Goal: Information Seeking & Learning: Learn about a topic

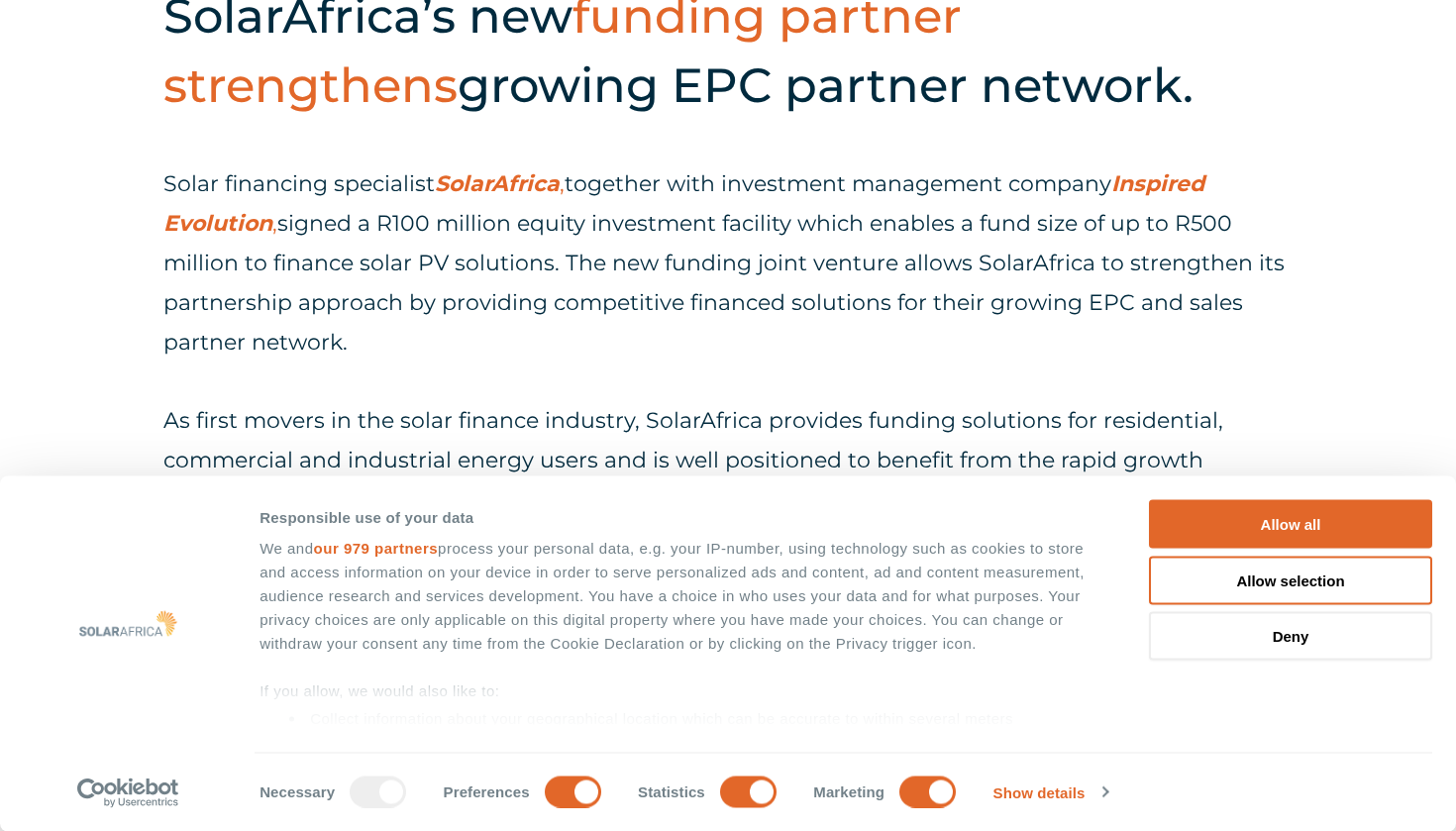
scroll to position [926, 0]
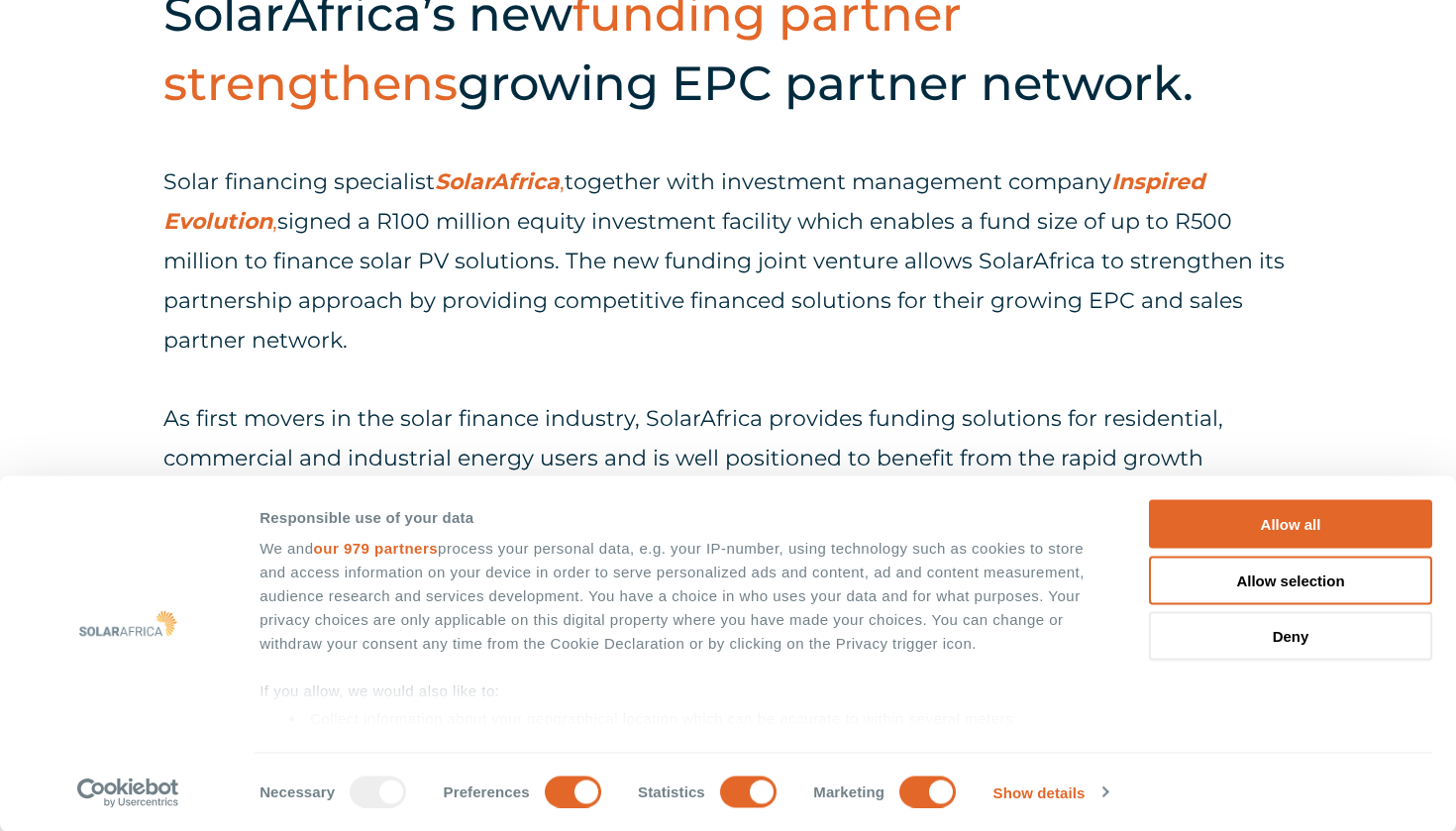
drag, startPoint x: 366, startPoint y: 323, endPoint x: 324, endPoint y: 230, distance: 102.0
click at [318, 227] on p "Solar financing specialist SolarAfrica , together with investment management co…" at bounding box center [728, 261] width 1129 height 199
click at [545, 272] on p "Solar financing specialist SolarAfrica , together with investment management co…" at bounding box center [728, 261] width 1129 height 199
drag, startPoint x: 634, startPoint y: 340, endPoint x: 427, endPoint y: 206, distance: 246.6
click at [427, 206] on p "Solar financing specialist SolarAfrica , together with investment management co…" at bounding box center [728, 261] width 1129 height 199
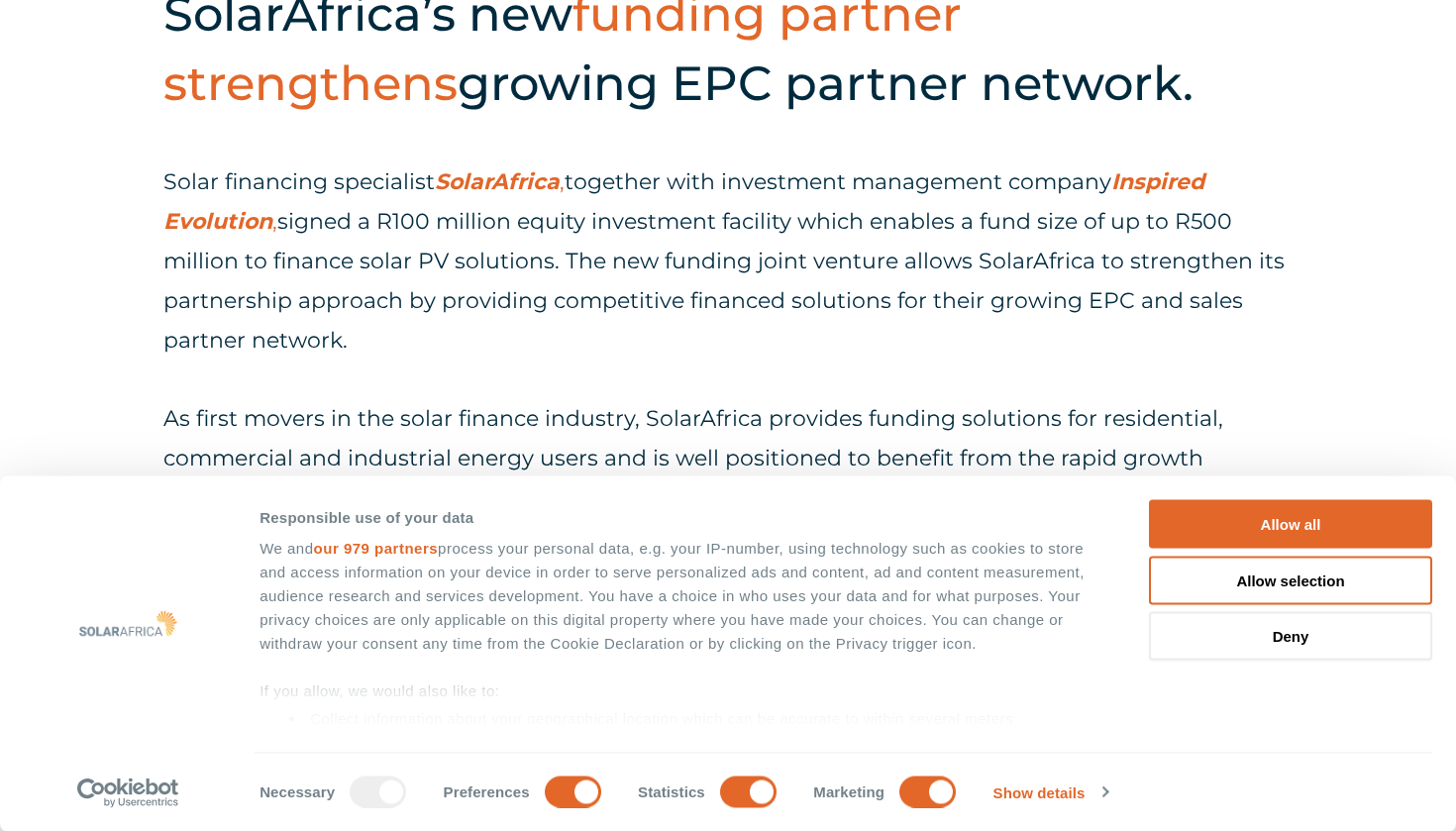
click at [450, 286] on p "Solar financing specialist SolarAfrica , together with investment management co…" at bounding box center [728, 261] width 1129 height 199
drag, startPoint x: 512, startPoint y: 338, endPoint x: 402, endPoint y: 200, distance: 176.5
click at [402, 200] on p "Solar financing specialist SolarAfrica , together with investment management co…" at bounding box center [728, 261] width 1129 height 199
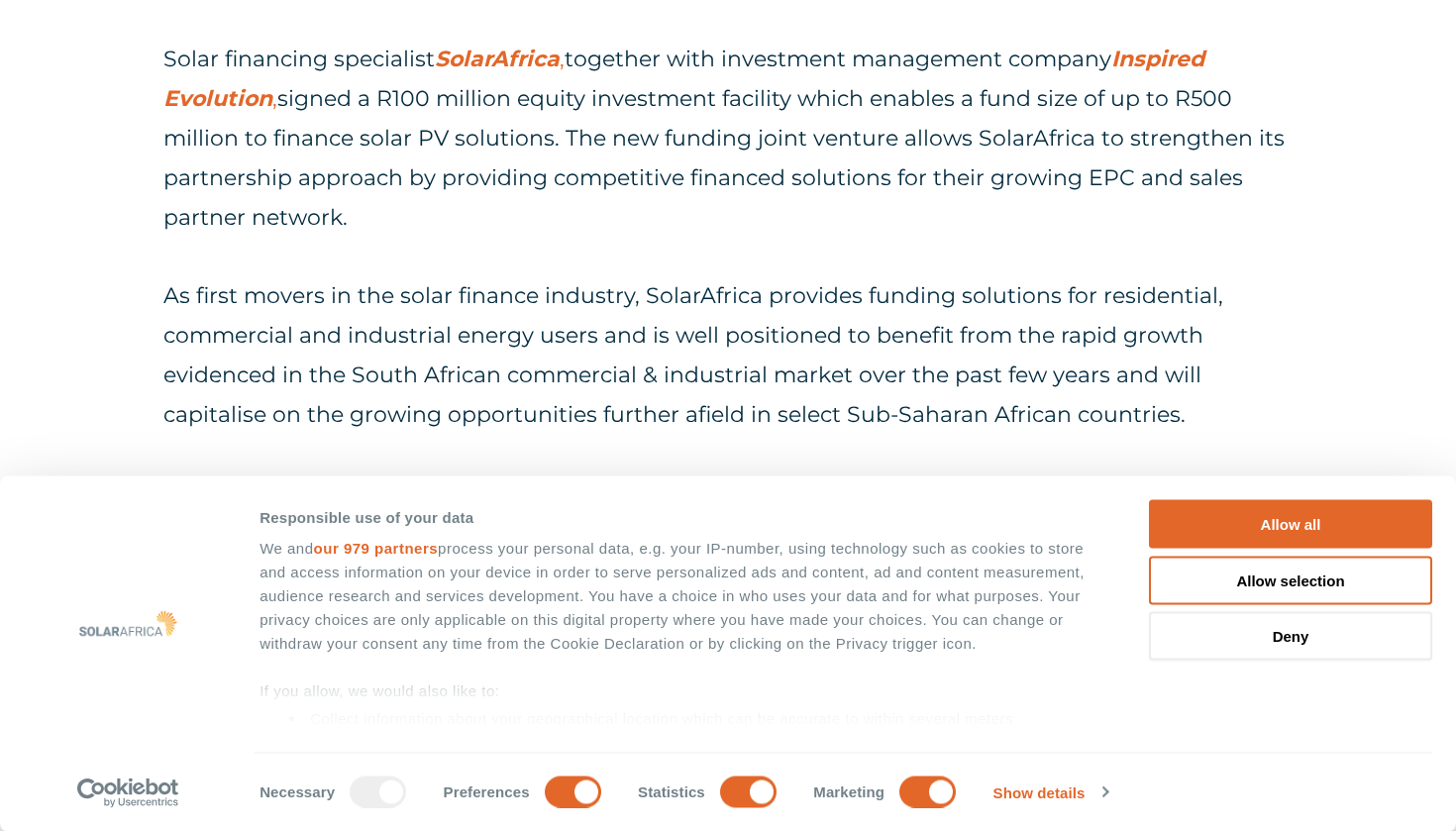
scroll to position [1051, 0]
click at [312, 287] on p "As first movers in the solar finance industry, SolarAfrica provides funding sol…" at bounding box center [728, 353] width 1129 height 159
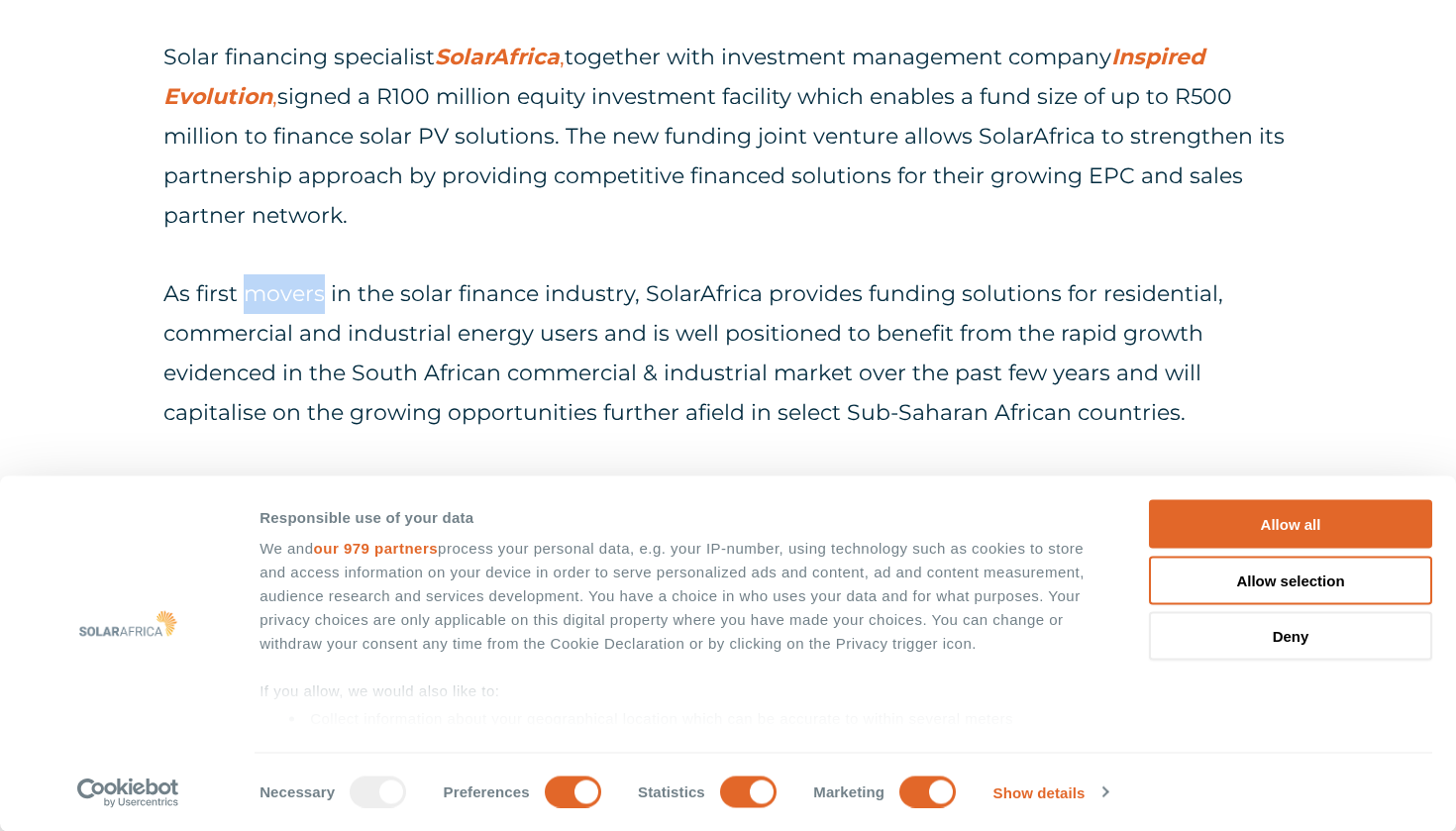
click at [312, 287] on p "As first movers in the solar finance industry, SolarAfrica provides funding sol…" at bounding box center [728, 353] width 1129 height 159
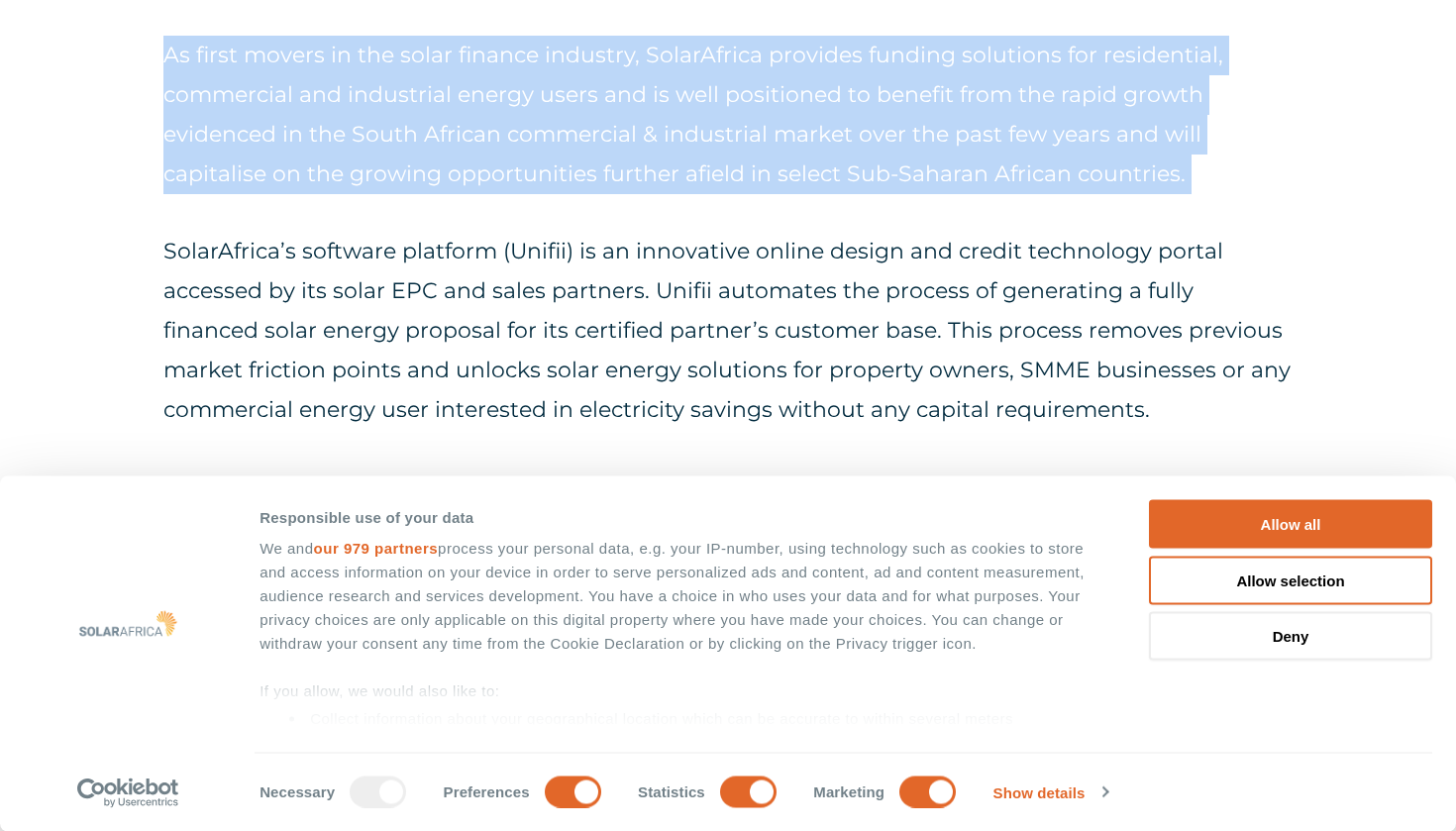
scroll to position [1292, 0]
click at [419, 258] on p "SolarAfrica’s software platform (Unifii) is an innovative online design and cre…" at bounding box center [728, 328] width 1129 height 199
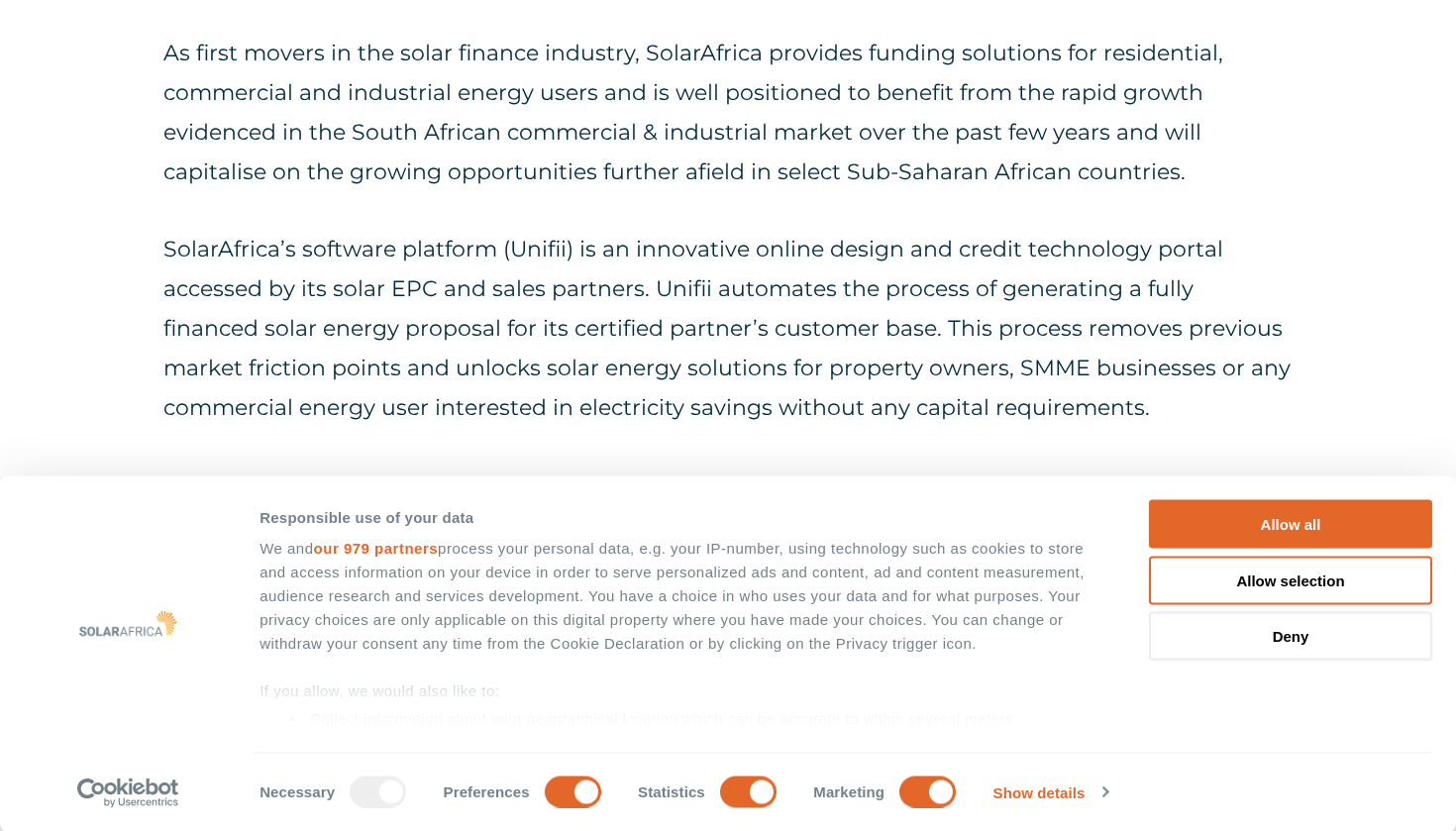
click at [419, 258] on p "SolarAfrica’s software platform (Unifii) is an innovative online design and cre…" at bounding box center [728, 328] width 1129 height 199
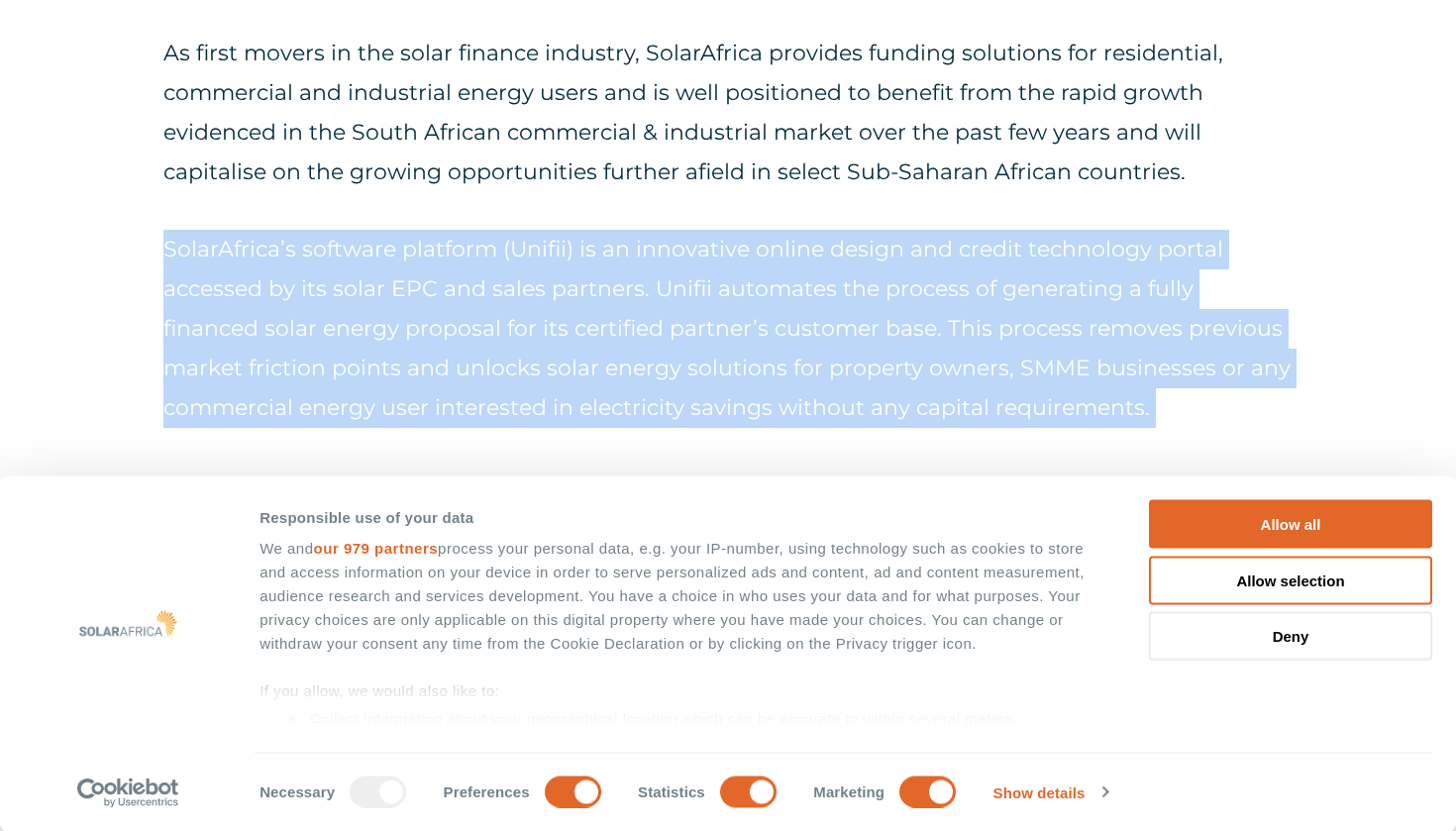
click at [435, 156] on p "As first movers in the solar finance industry, SolarAfrica provides funding sol…" at bounding box center [728, 113] width 1129 height 159
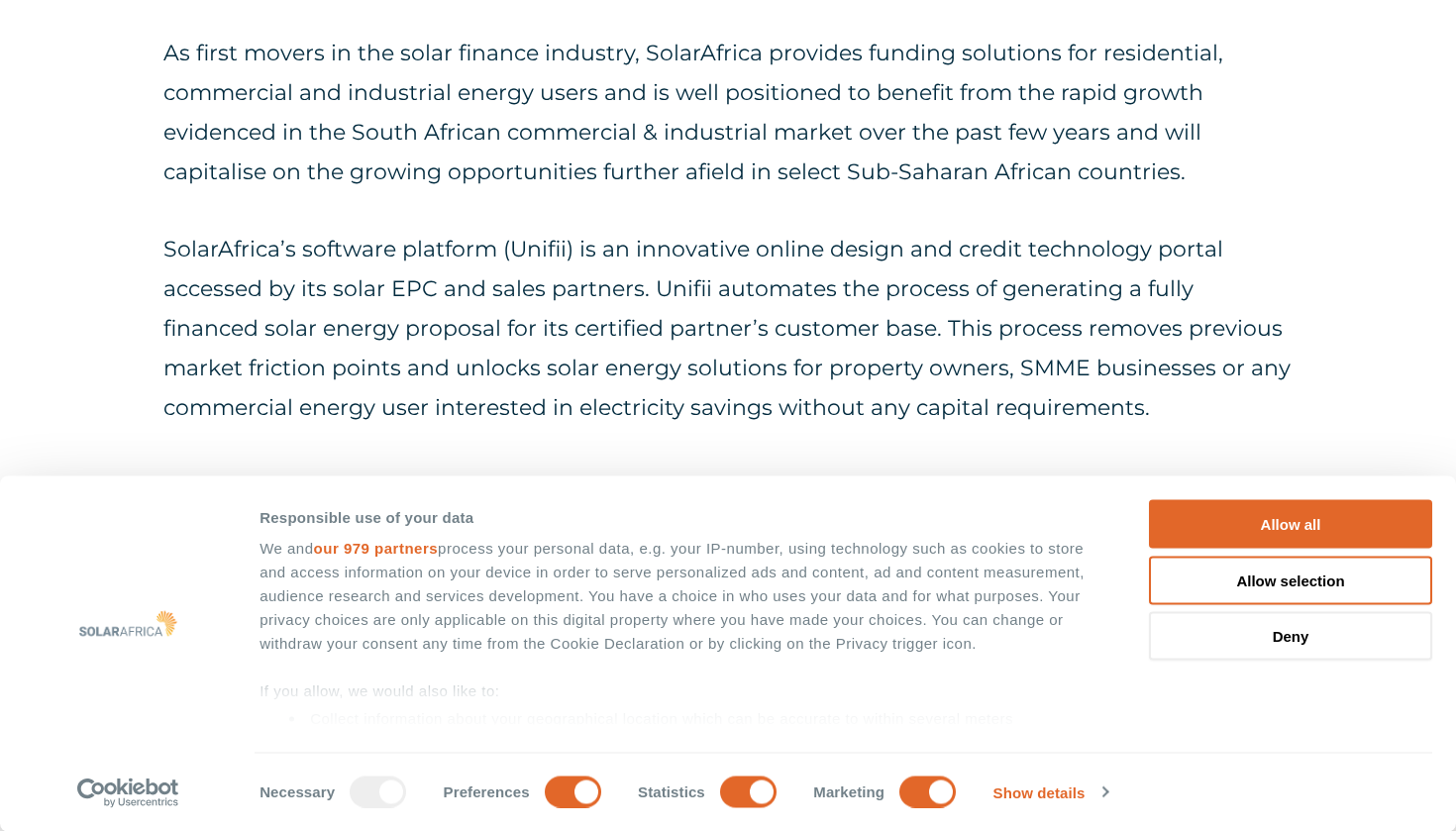
click at [435, 156] on p "As first movers in the solar finance industry, SolarAfrica provides funding sol…" at bounding box center [728, 113] width 1129 height 159
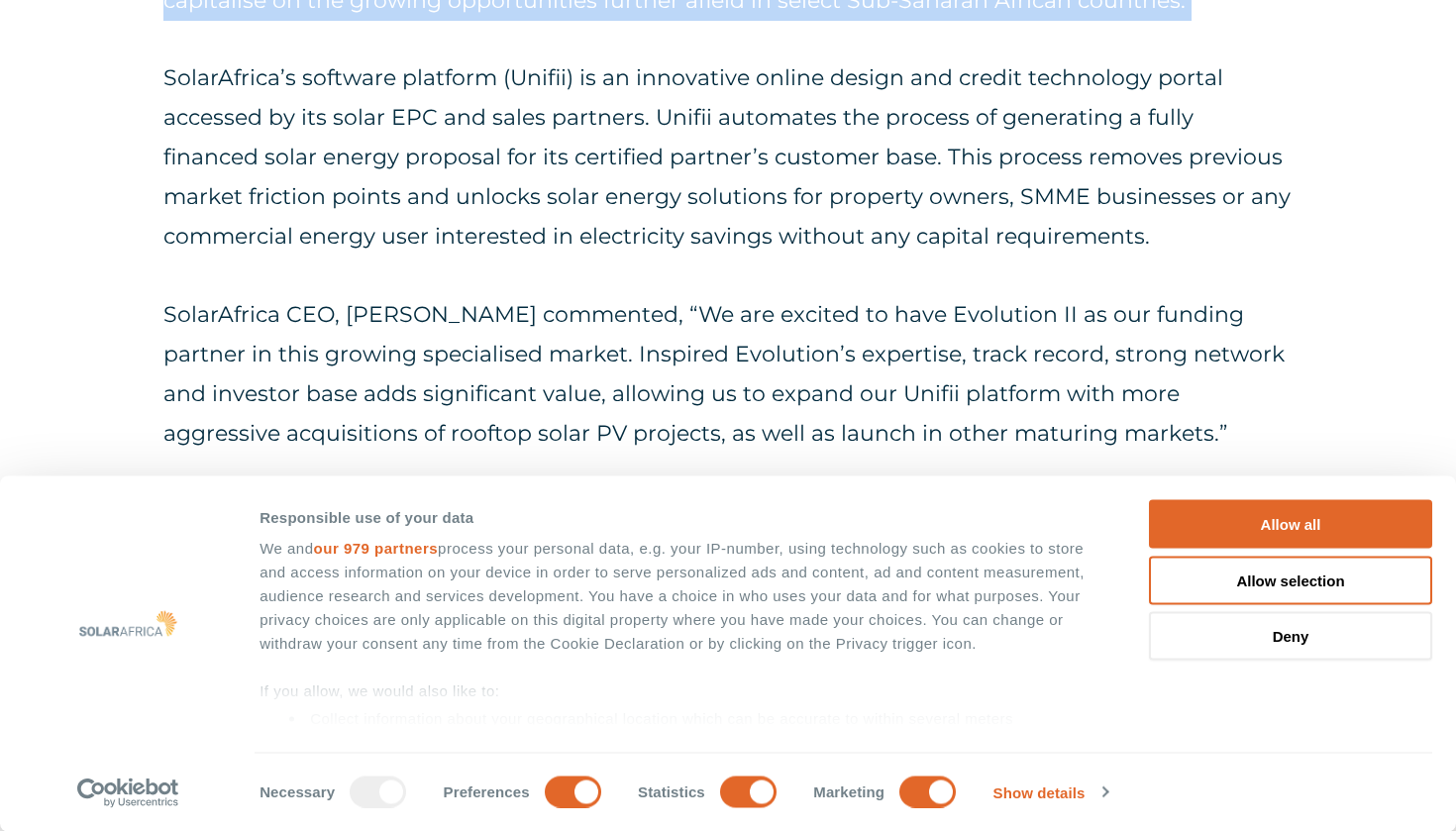
scroll to position [1484, 0]
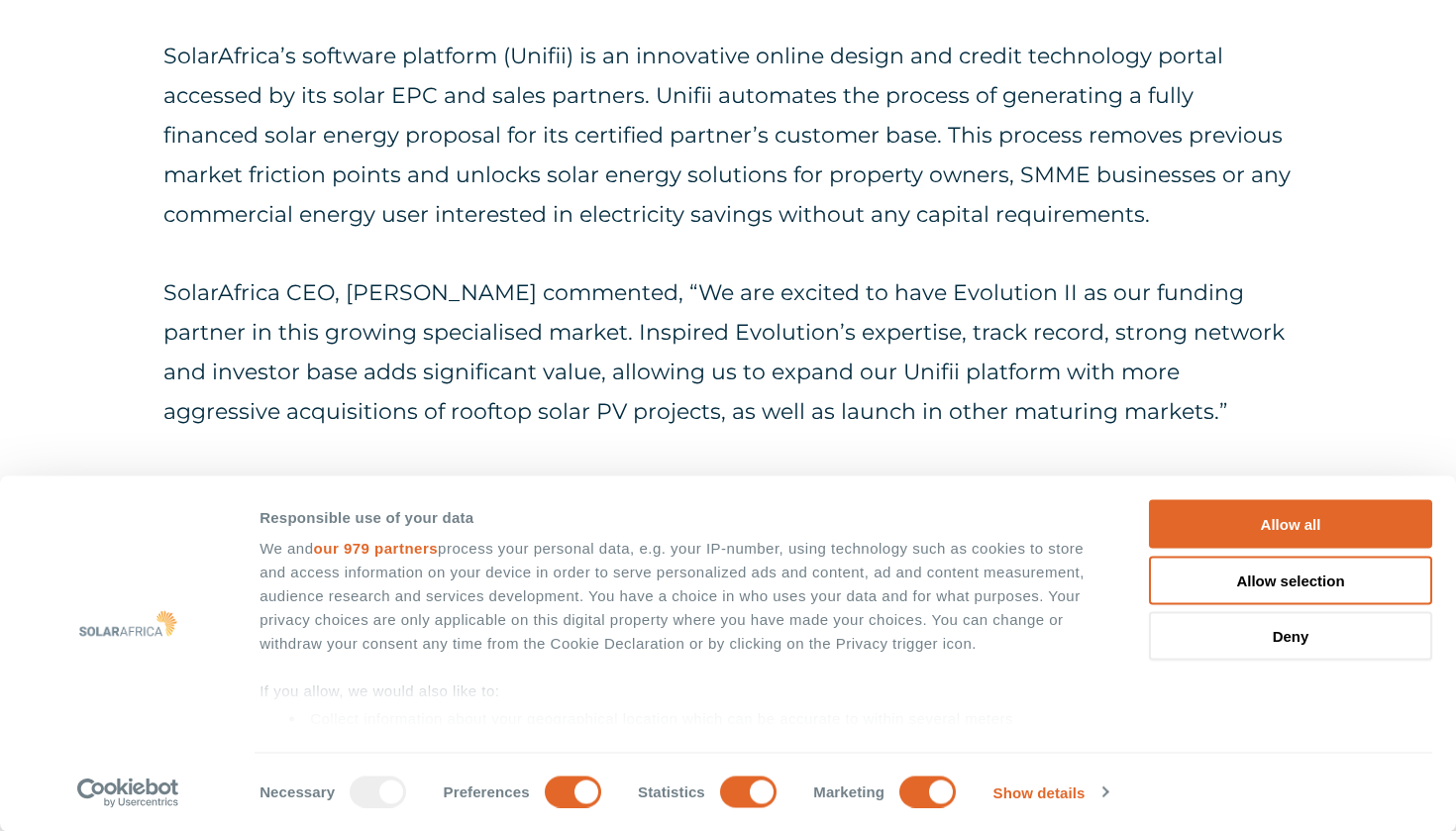
click at [446, 312] on p "SolarAfrica CEO, James Irons commented, “We are excited to have Evolution II as…" at bounding box center [728, 352] width 1129 height 159
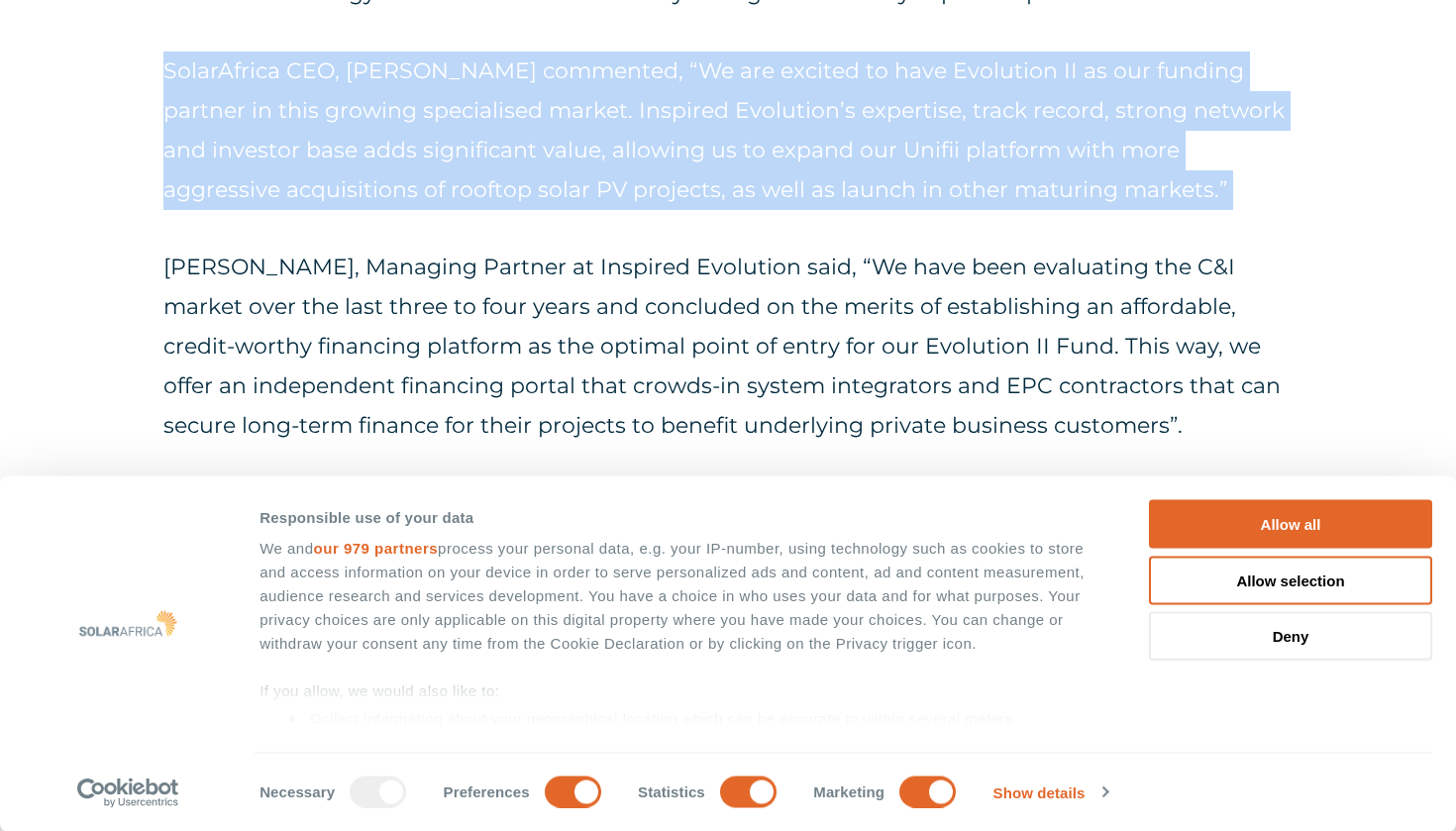
scroll to position [1708, 0]
click at [446, 312] on p "Christopher Clarke, Managing Partner at Inspired Evolution said, “We have been …" at bounding box center [728, 345] width 1129 height 199
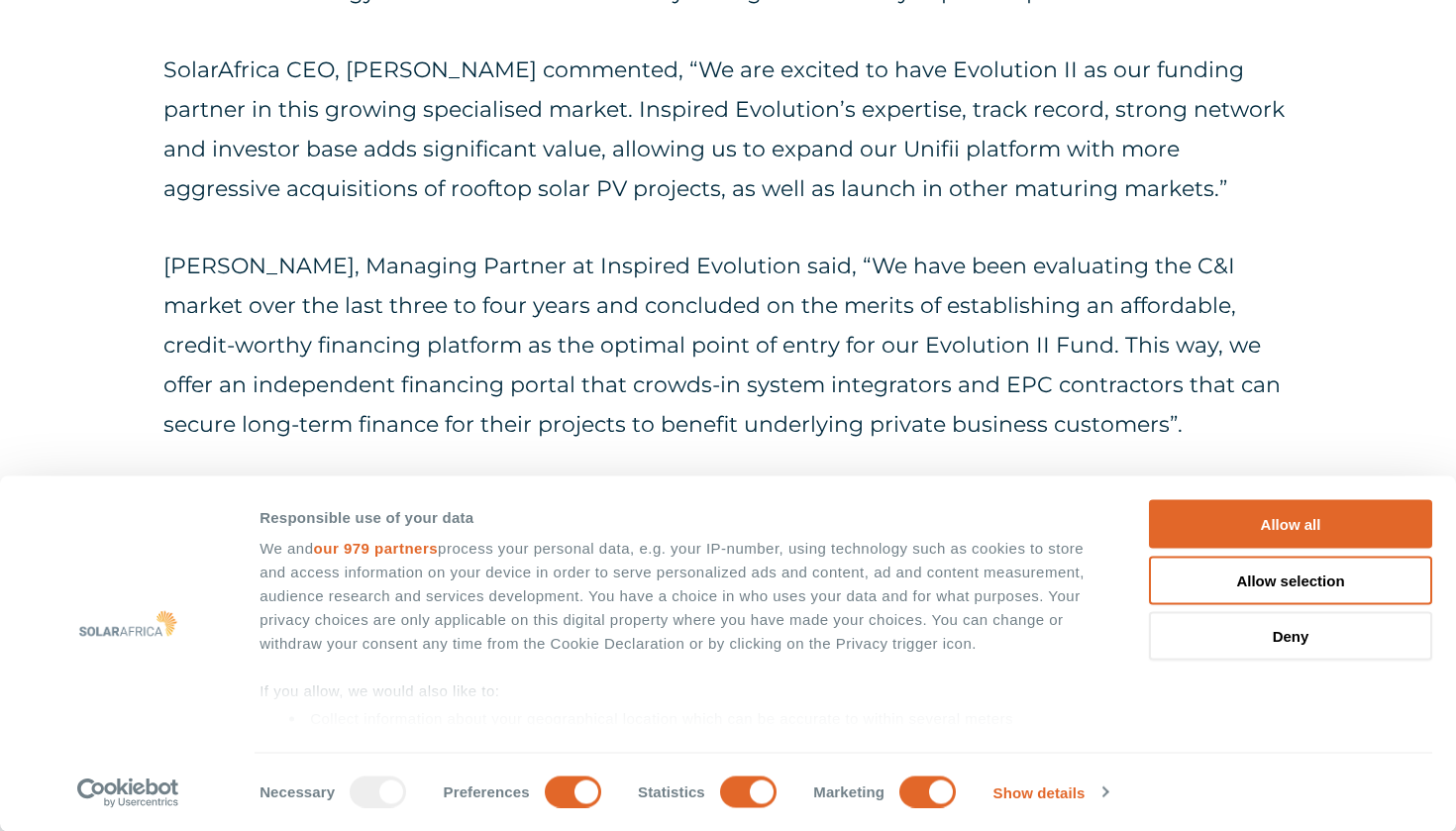
click at [446, 312] on p "Christopher Clarke, Managing Partner at Inspired Evolution said, “We have been …" at bounding box center [728, 345] width 1129 height 199
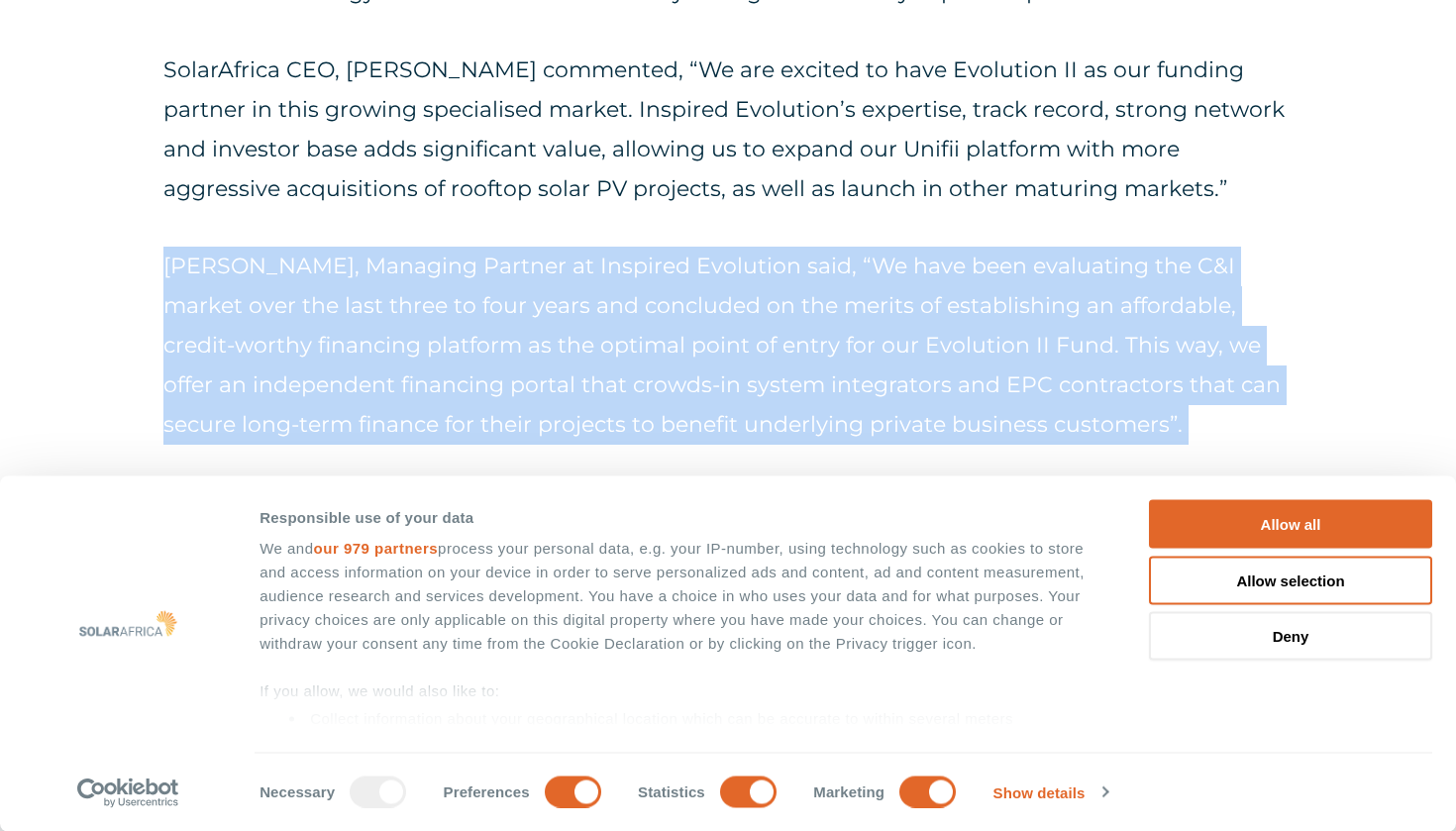
click at [446, 312] on p "Christopher Clarke, Managing Partner at Inspired Evolution said, “We have been …" at bounding box center [728, 345] width 1129 height 199
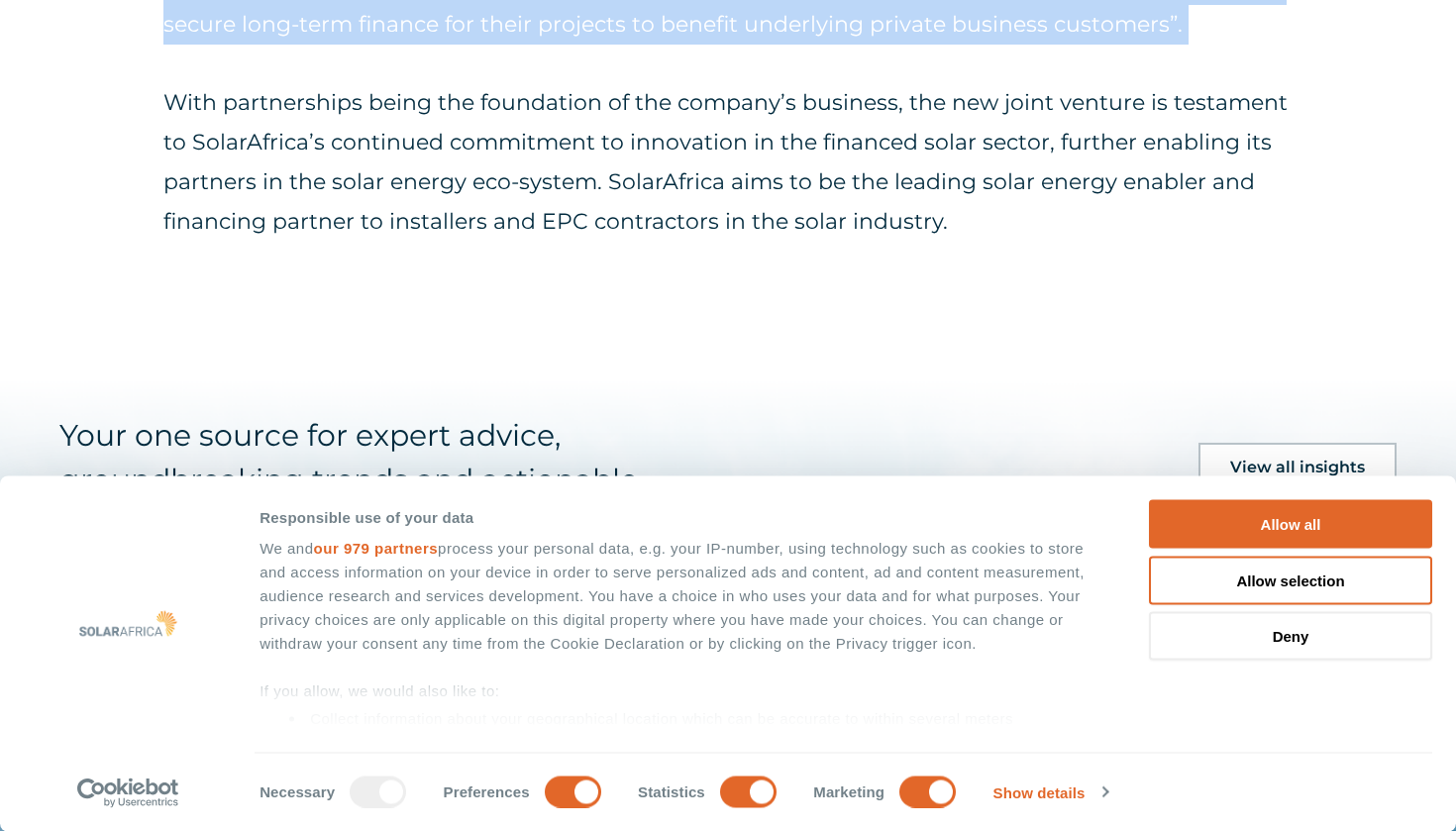
scroll to position [2118, 0]
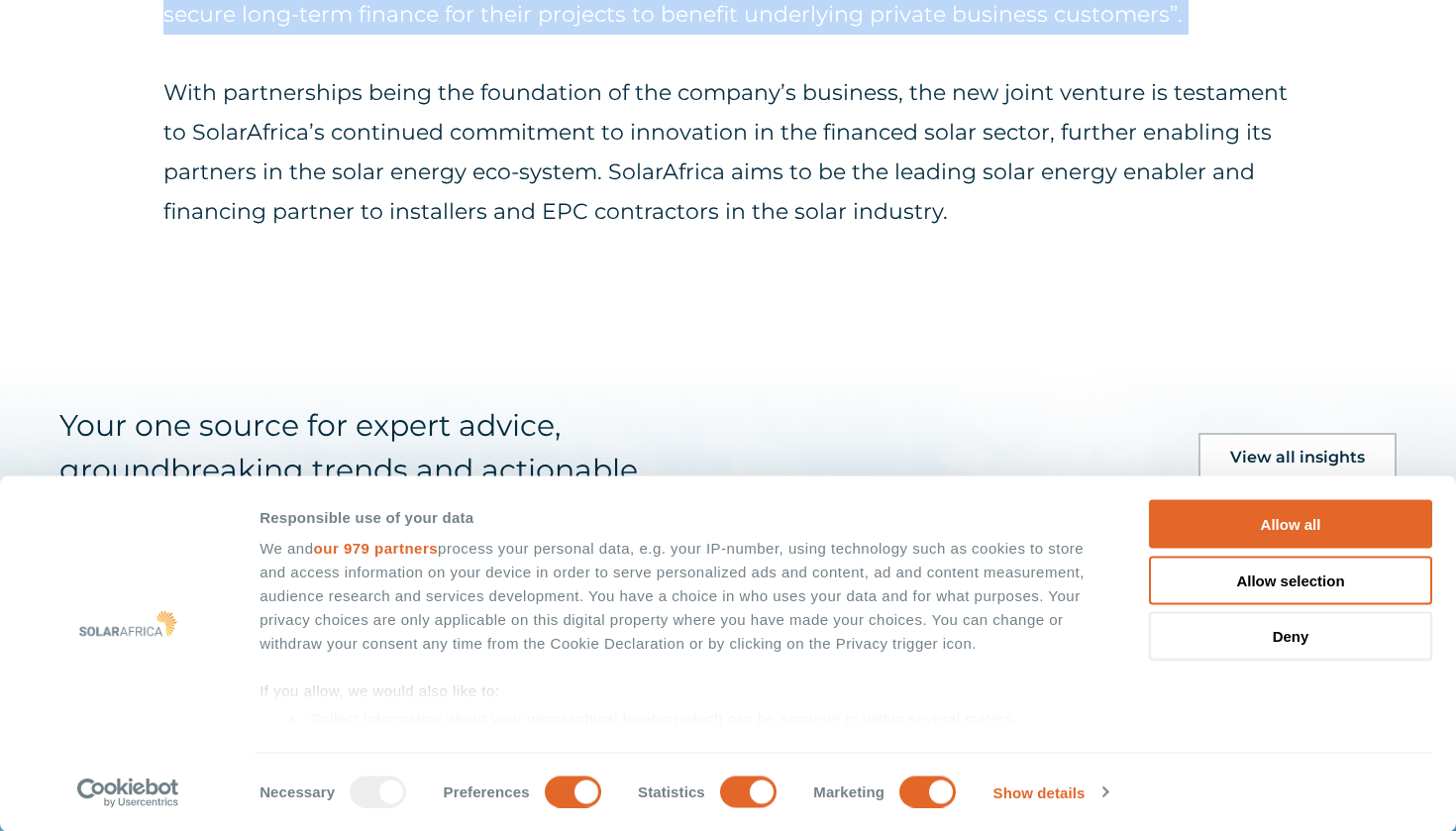
click at [456, 172] on p "With partnerships being the foundation of the company’s business, the new joint…" at bounding box center [728, 152] width 1129 height 159
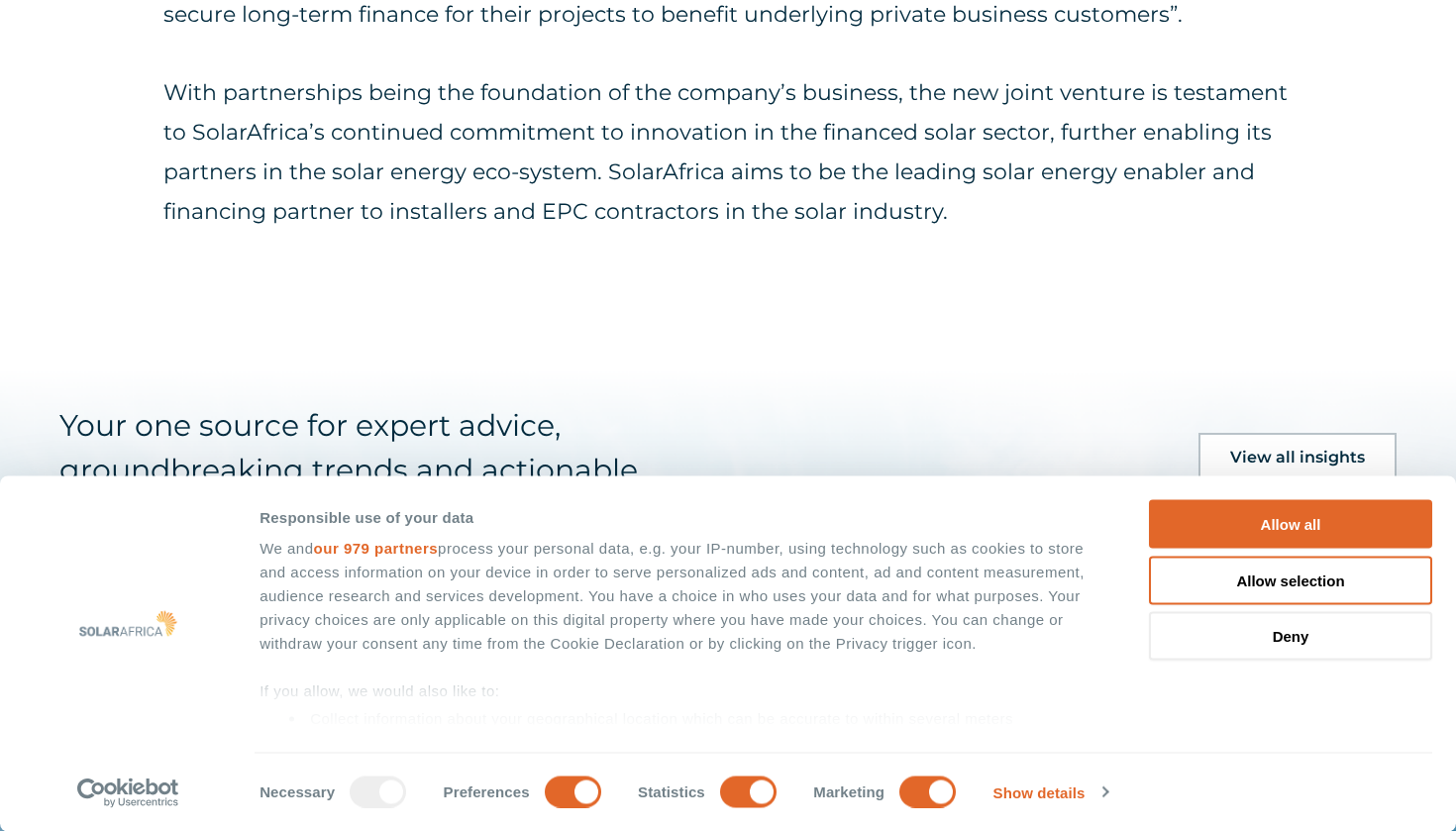
click at [456, 172] on p "With partnerships being the foundation of the company’s business, the new joint…" at bounding box center [728, 152] width 1129 height 159
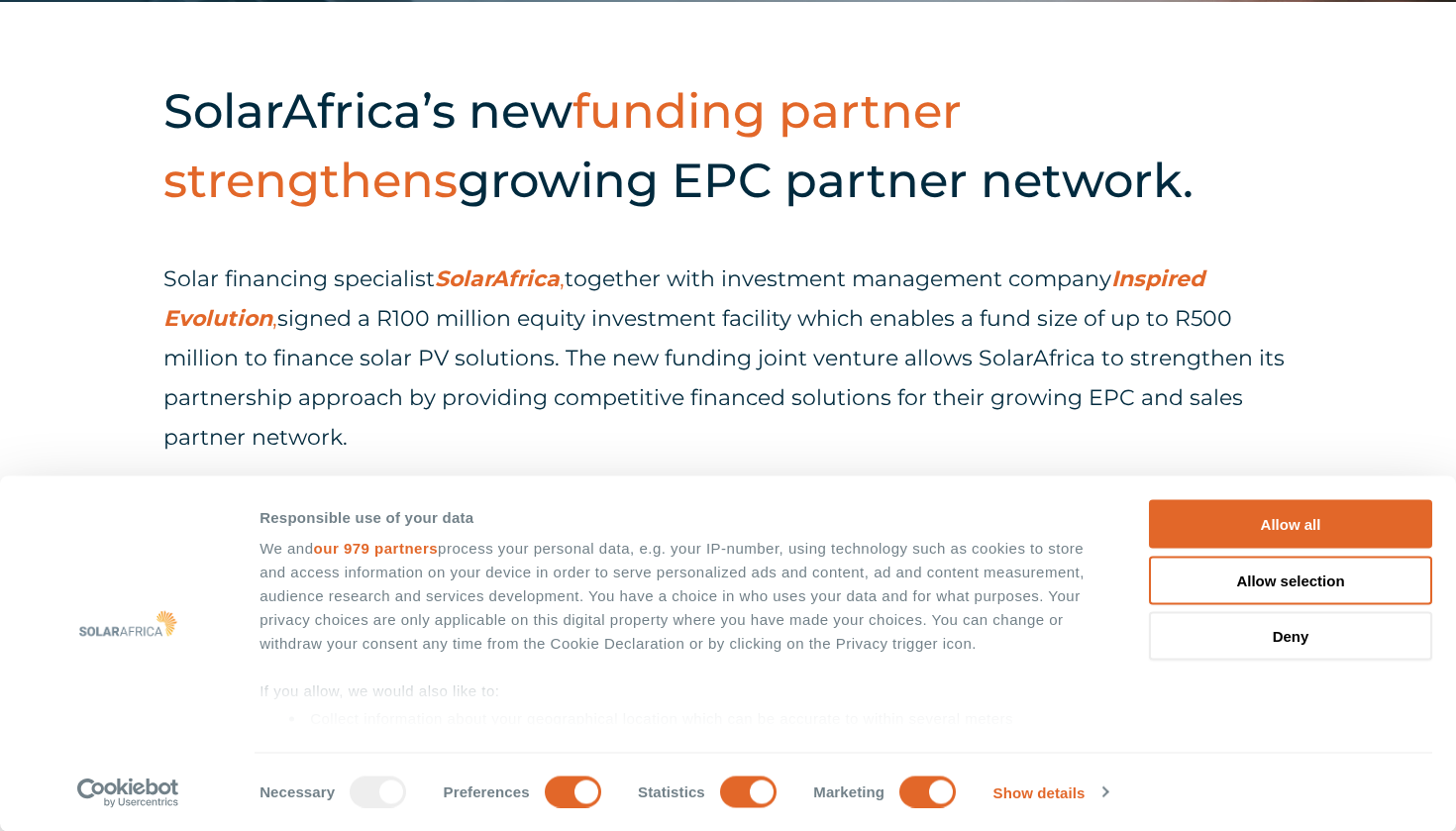
scroll to position [832, 0]
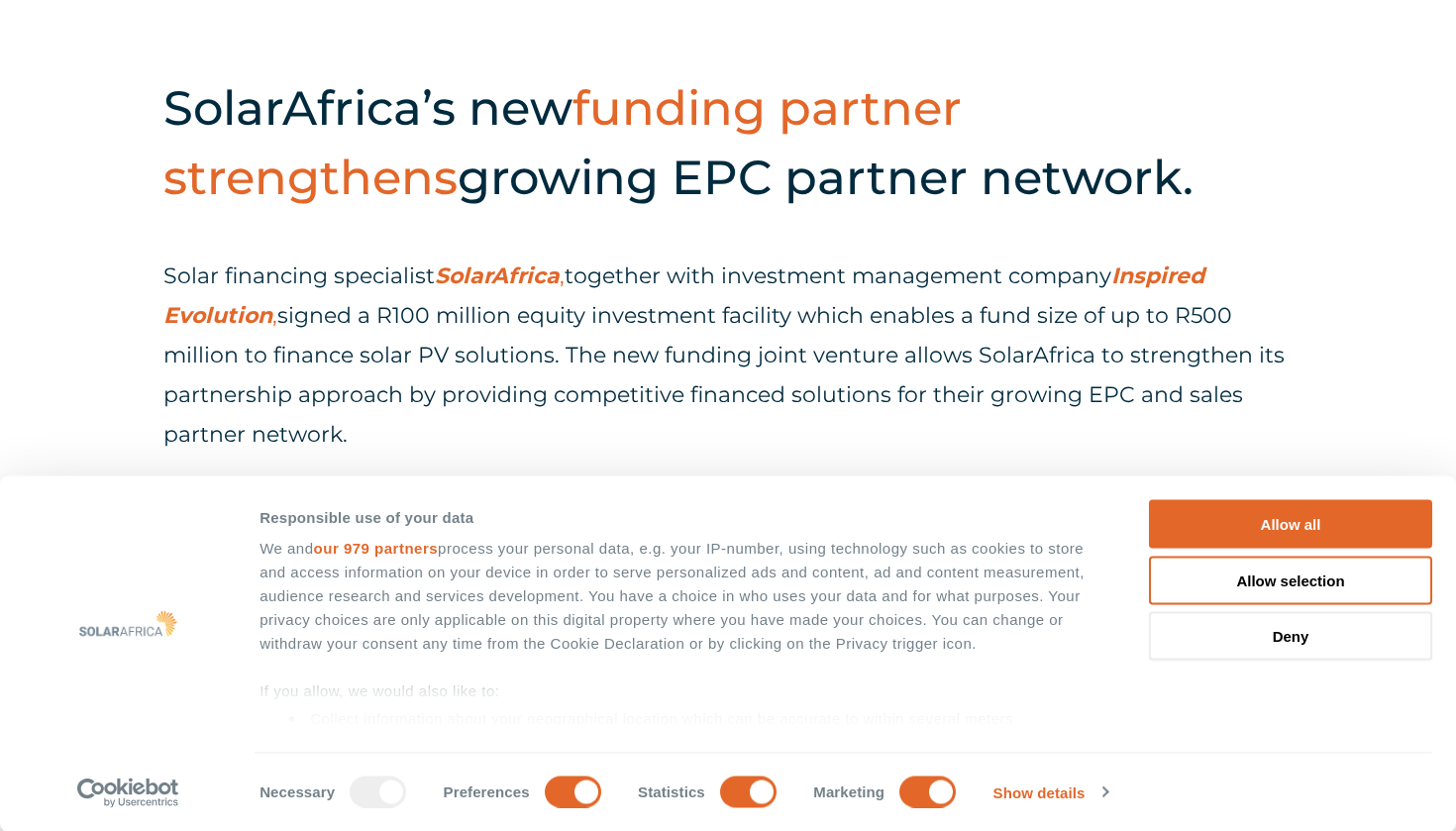
drag, startPoint x: 379, startPoint y: 413, endPoint x: 223, endPoint y: 314, distance: 184.8
click at [217, 310] on p "Solar financing specialist SolarAfrica , together with investment management co…" at bounding box center [728, 355] width 1129 height 199
click at [319, 357] on p "Solar financing specialist SolarAfrica , together with investment management co…" at bounding box center [728, 355] width 1129 height 199
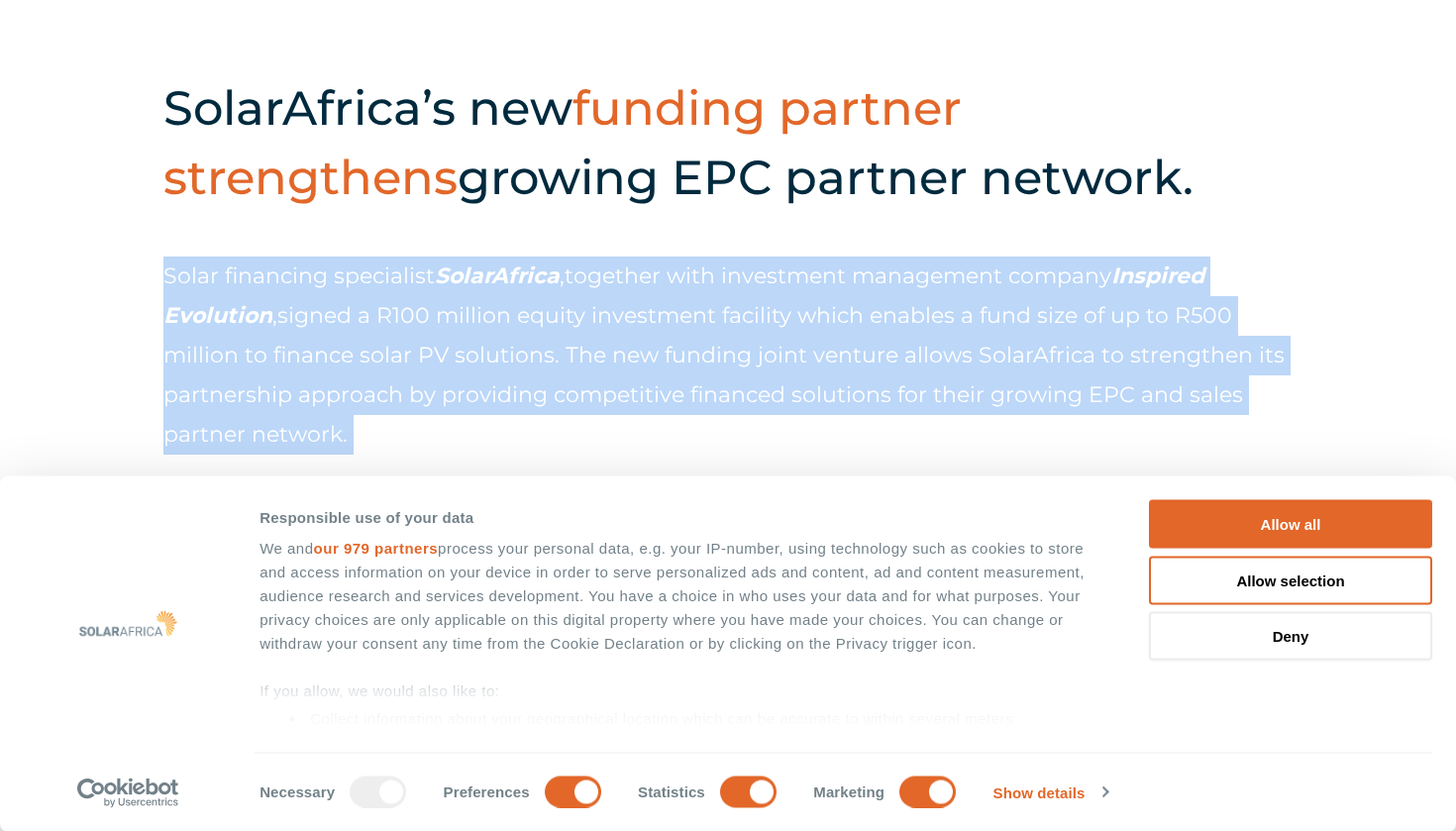
click at [319, 357] on p "Solar financing specialist SolarAfrica , together with investment management co…" at bounding box center [728, 355] width 1129 height 199
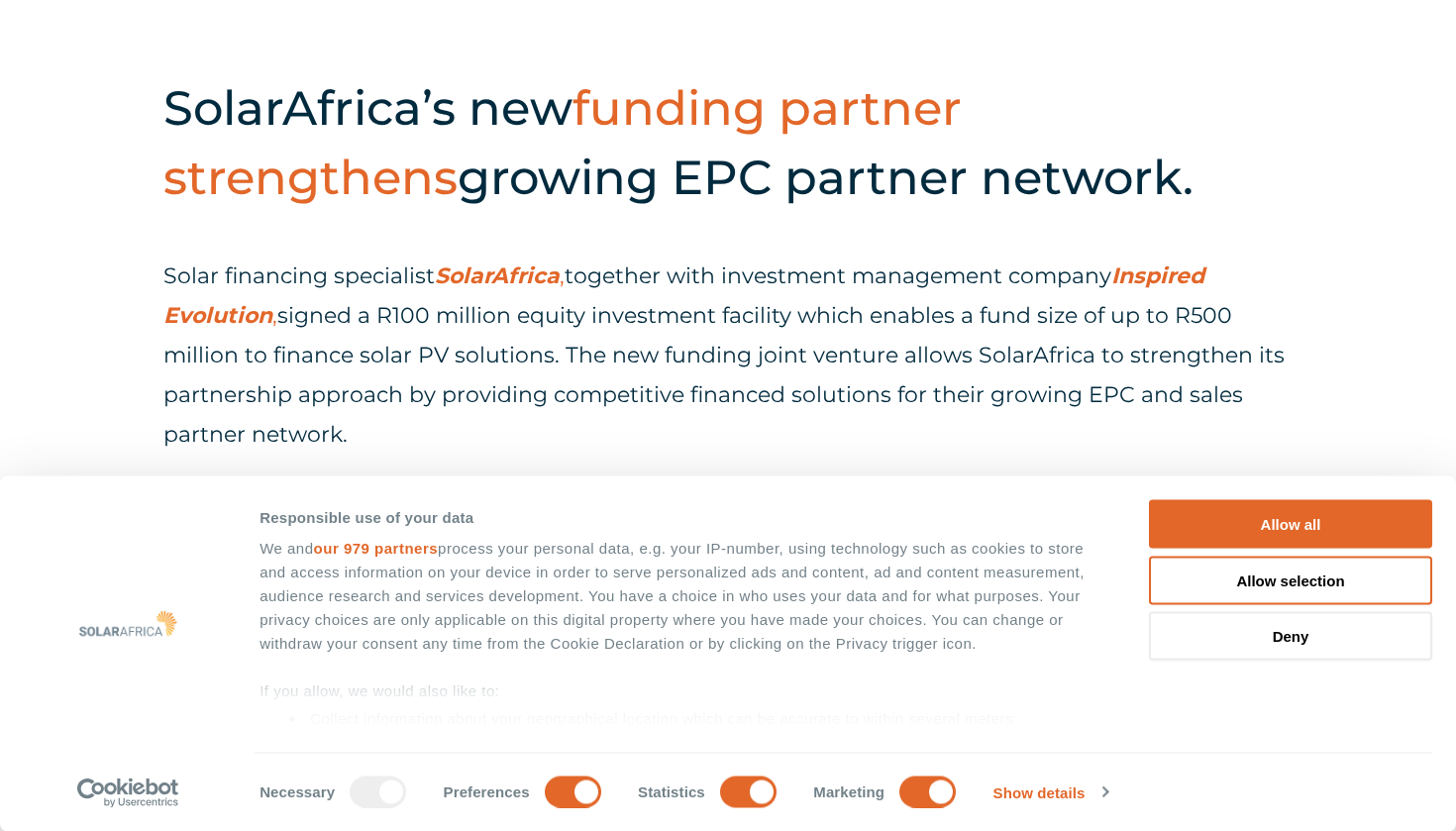
click at [319, 357] on p "Solar financing specialist SolarAfrica , together with investment management co…" at bounding box center [728, 355] width 1129 height 199
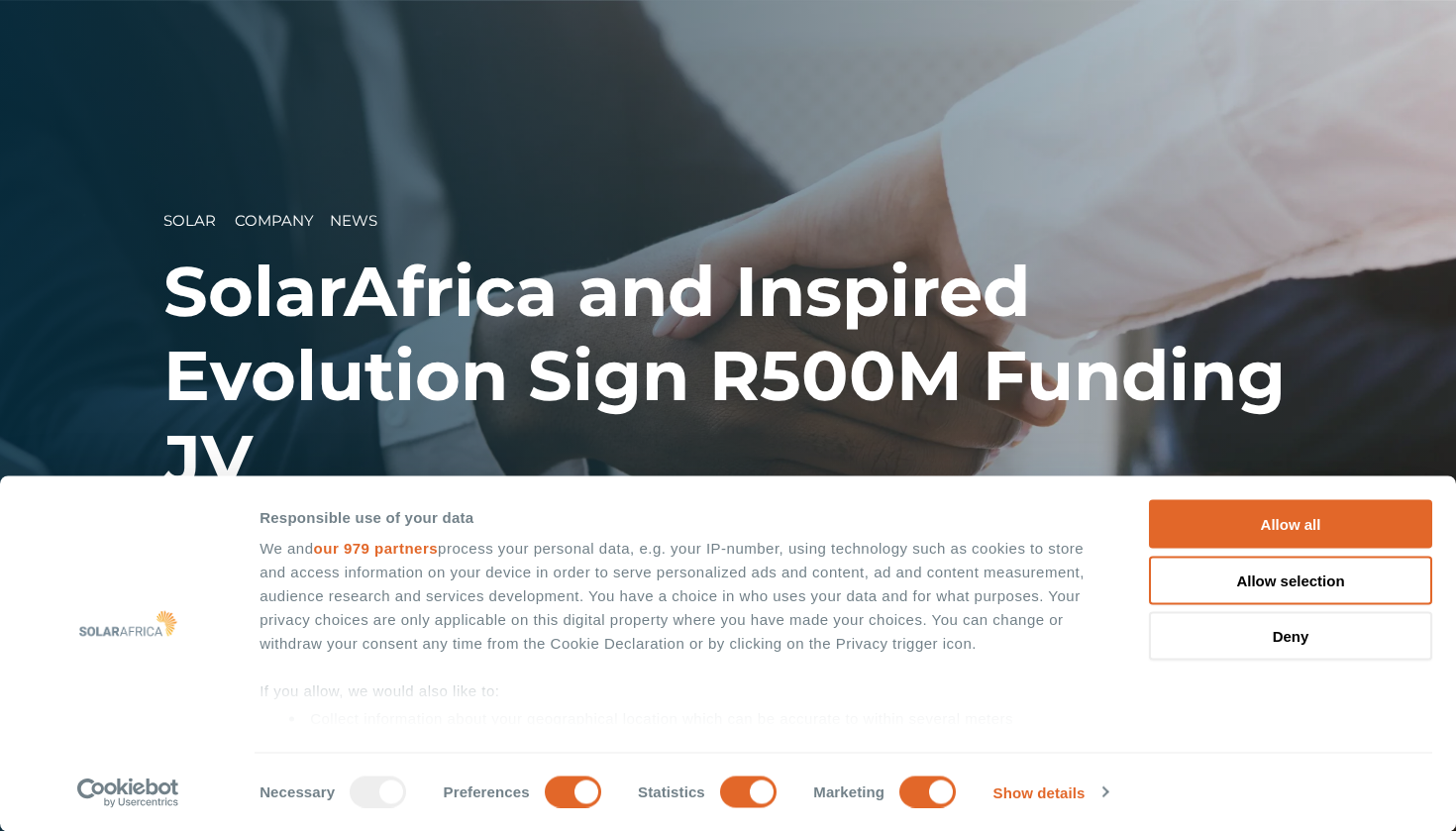
scroll to position [0, 0]
